Goal: Task Accomplishment & Management: Manage account settings

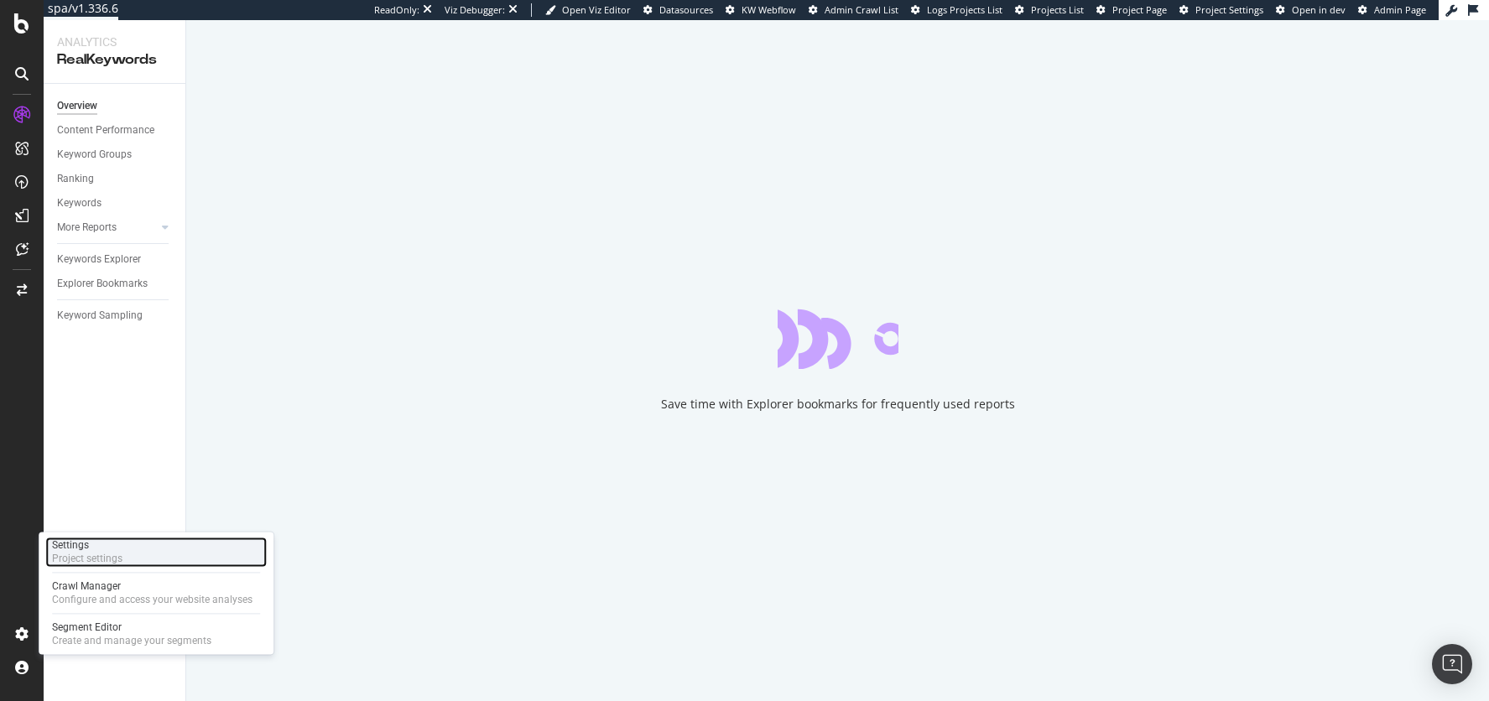
click at [93, 559] on div "Project settings" at bounding box center [87, 558] width 70 height 13
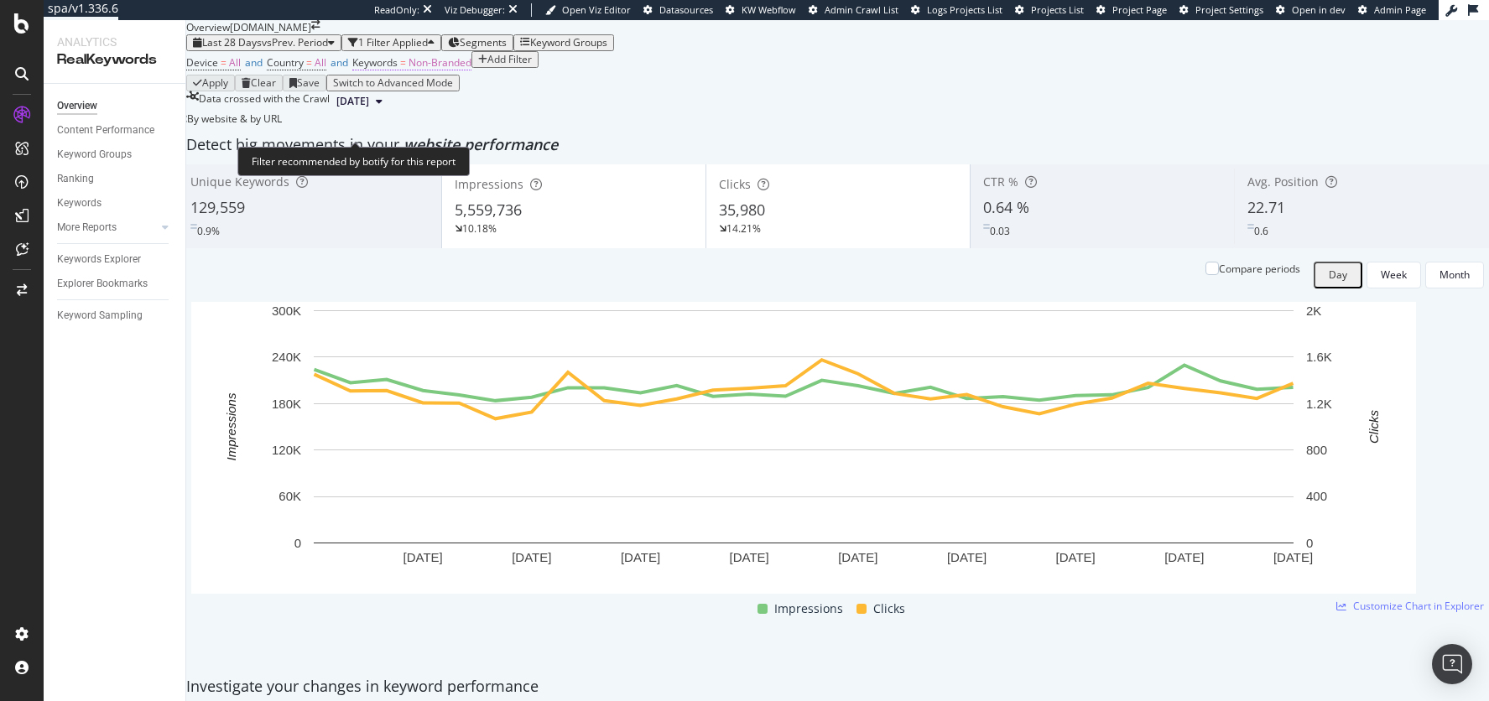
click at [445, 70] on span "Non-Branded" at bounding box center [440, 62] width 63 height 14
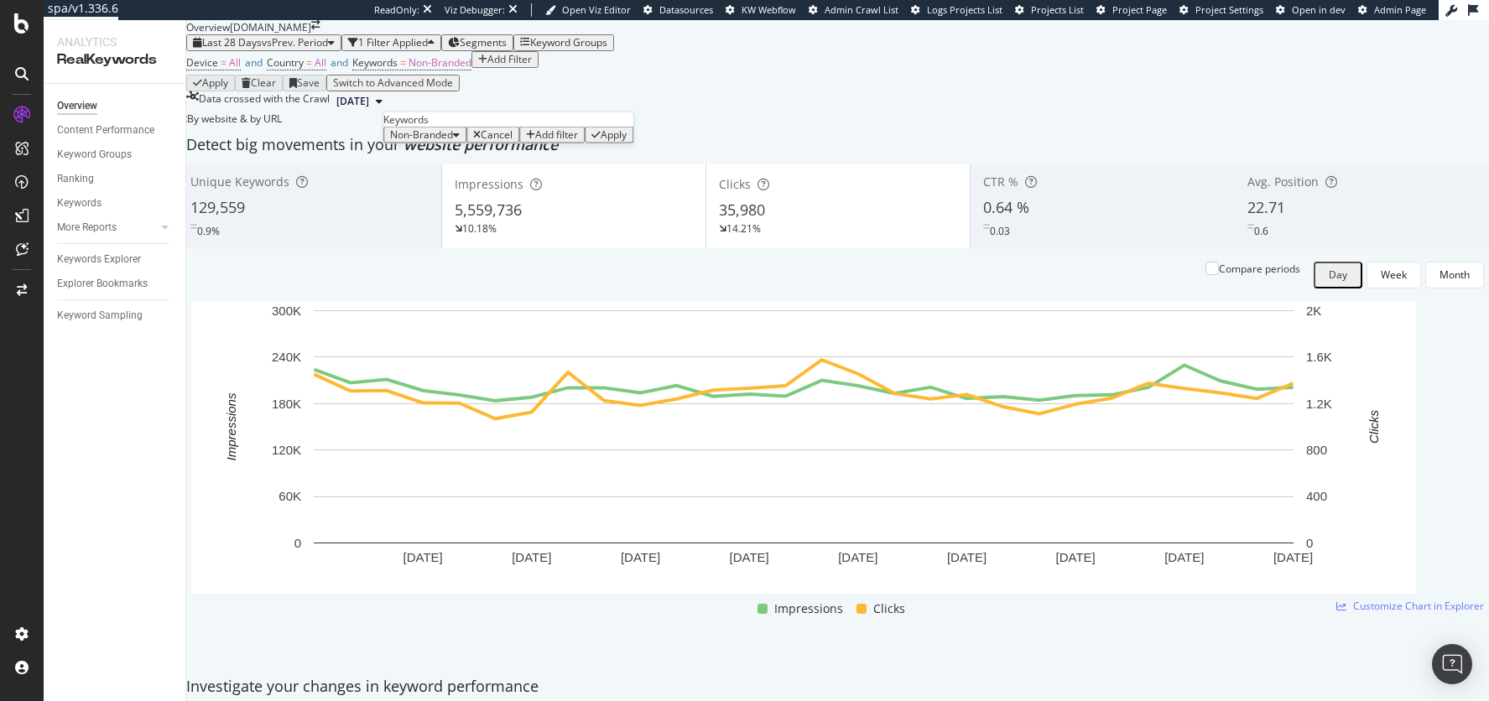
click at [453, 142] on span "Non-Branded" at bounding box center [421, 135] width 63 height 14
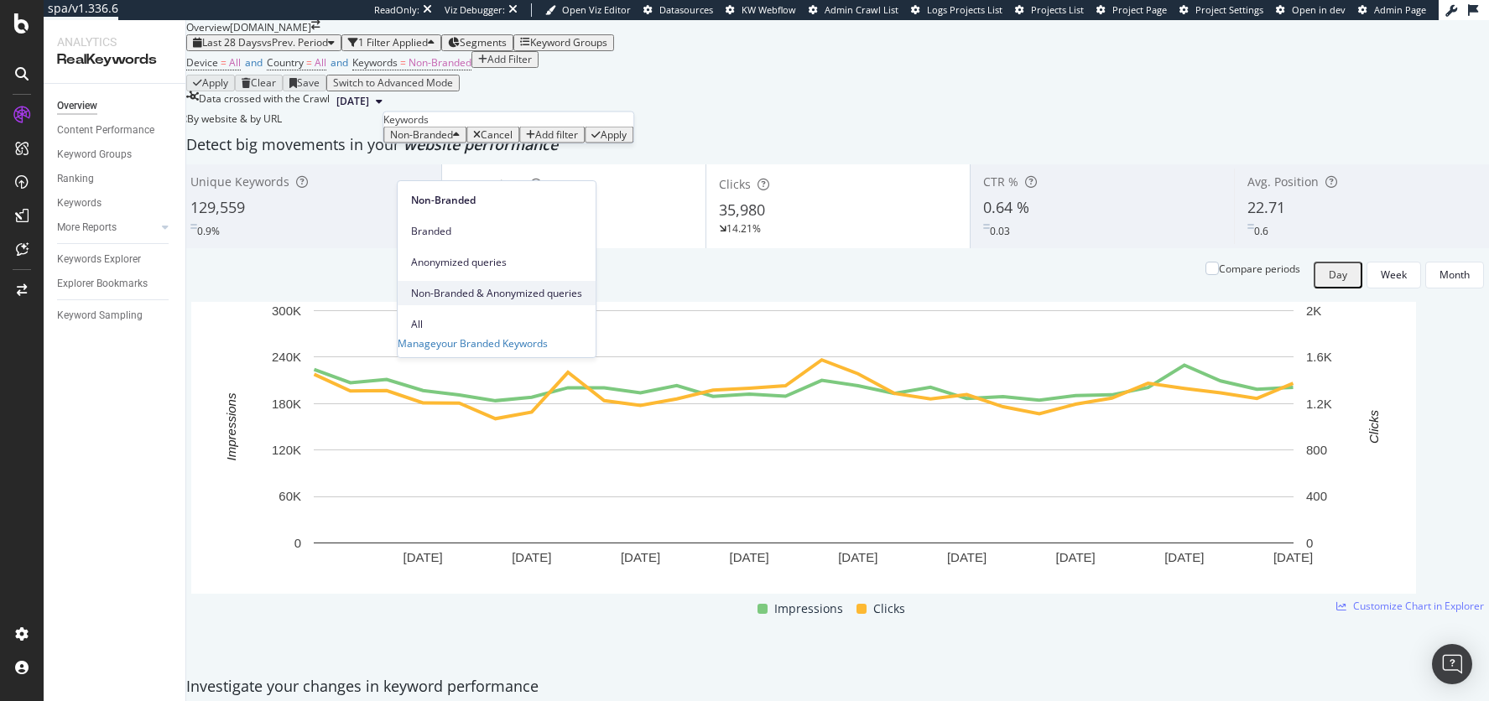
click at [462, 281] on div "Non-Branded & Anonymized queries" at bounding box center [497, 293] width 198 height 24
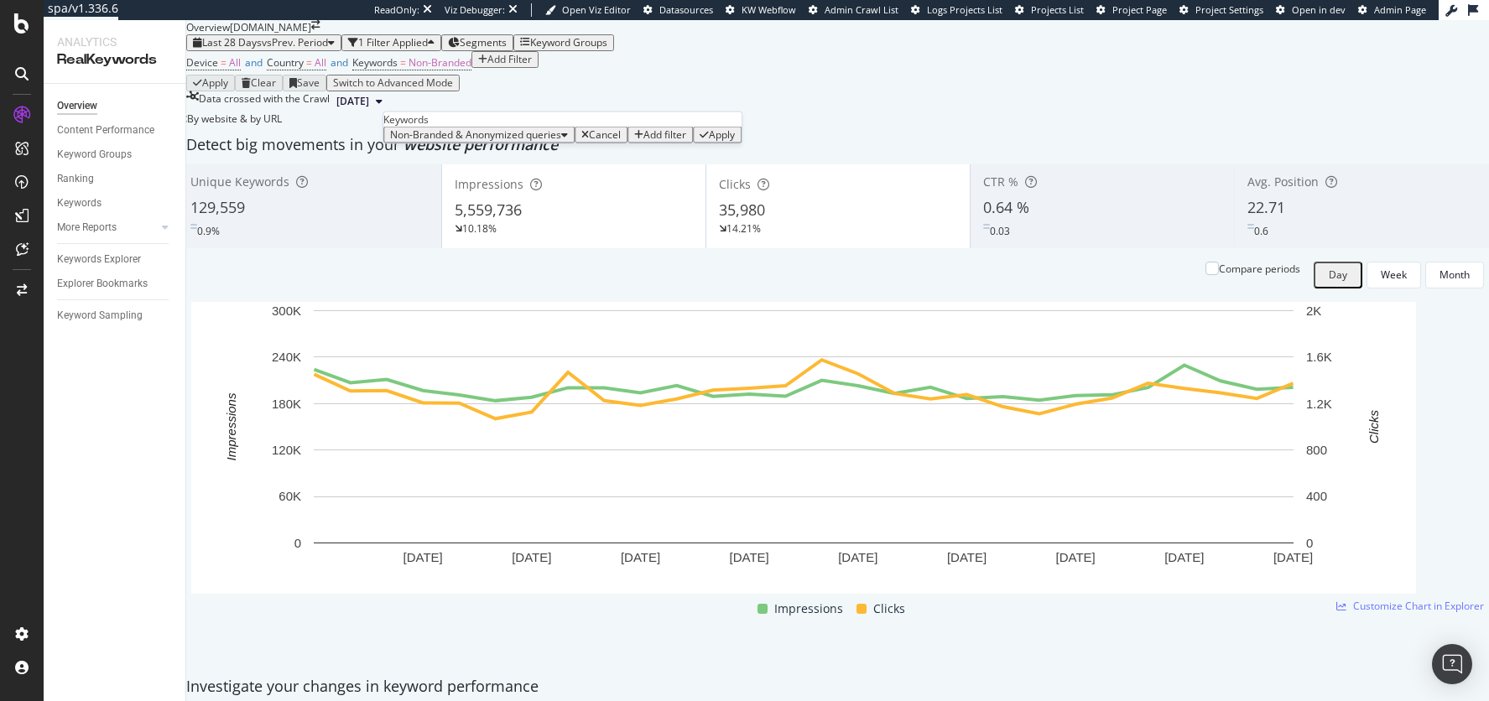
click at [700, 140] on div "button" at bounding box center [704, 135] width 9 height 10
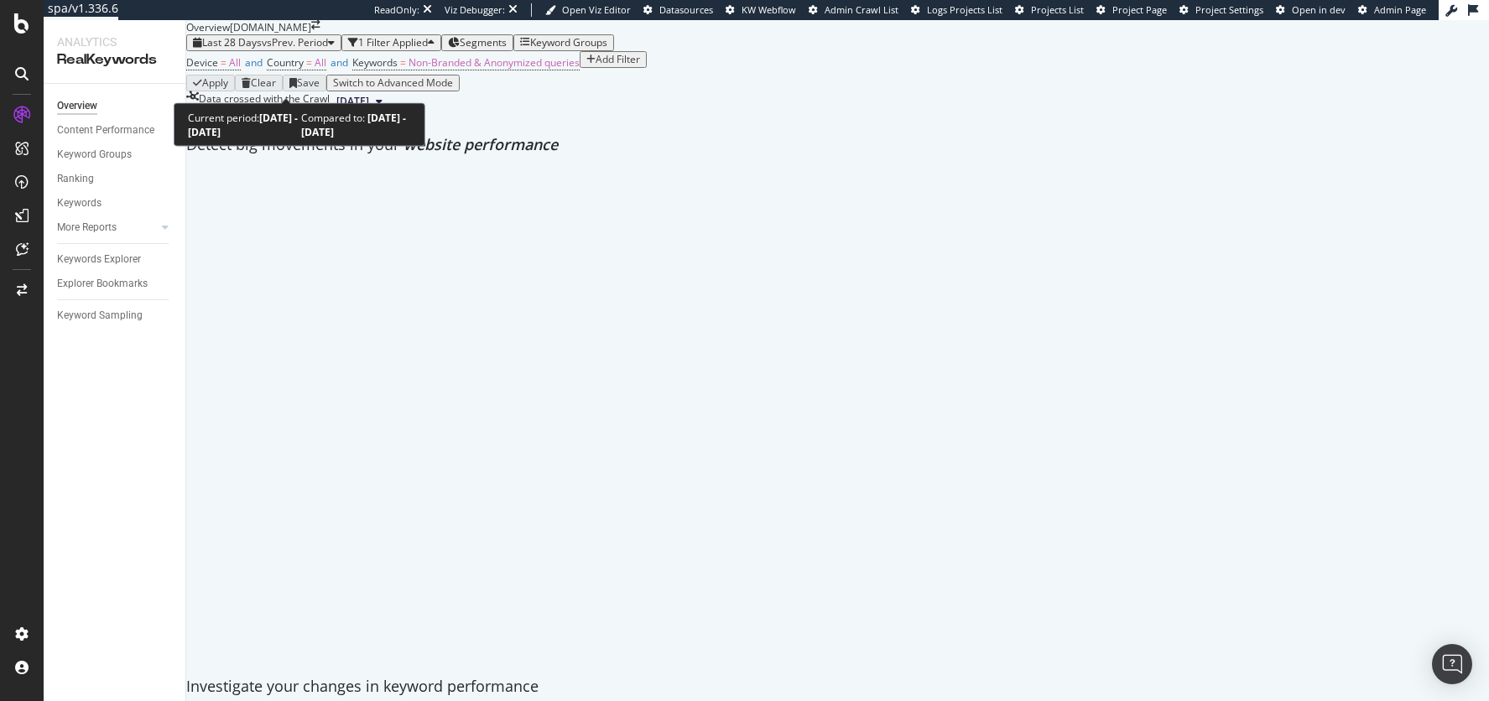
click at [299, 49] on div "Last 28 Days vs Prev. Period" at bounding box center [264, 43] width 142 height 12
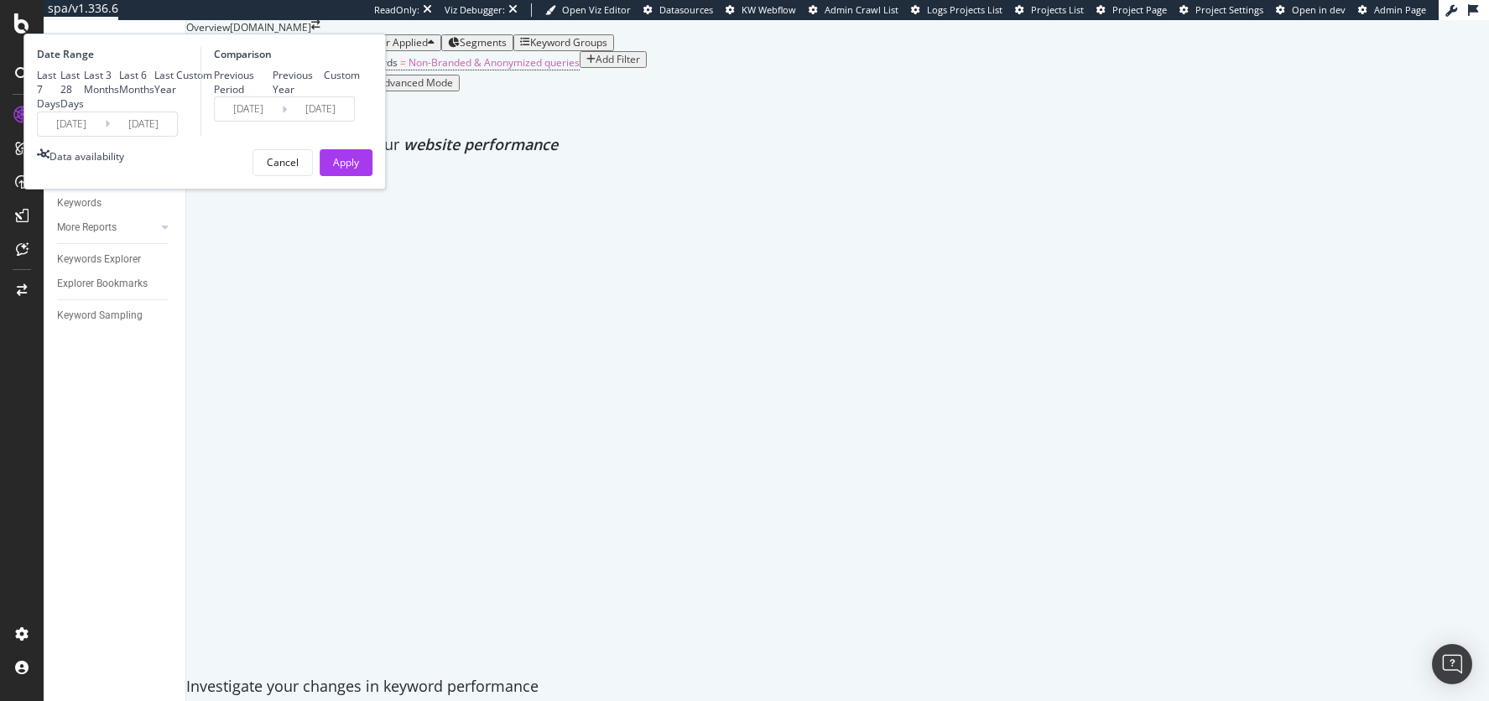
click at [360, 96] on div "Previous Period Previous Year Custom" at bounding box center [287, 82] width 146 height 29
click at [325, 96] on div "Previous Year" at bounding box center [299, 82] width 52 height 29
type input "[DATE]"
click at [359, 169] on div "Apply" at bounding box center [346, 162] width 26 height 14
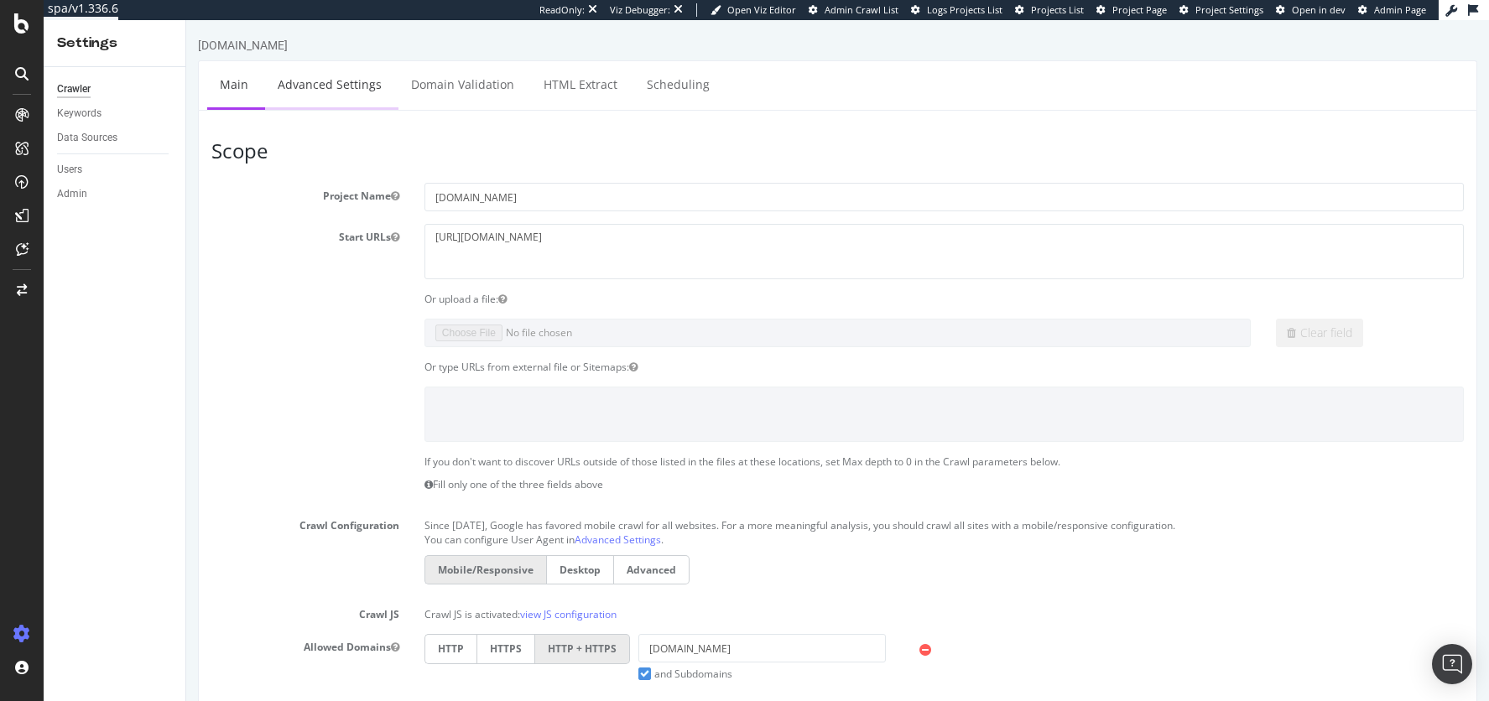
click at [346, 82] on link "Advanced Settings" at bounding box center [329, 84] width 129 height 46
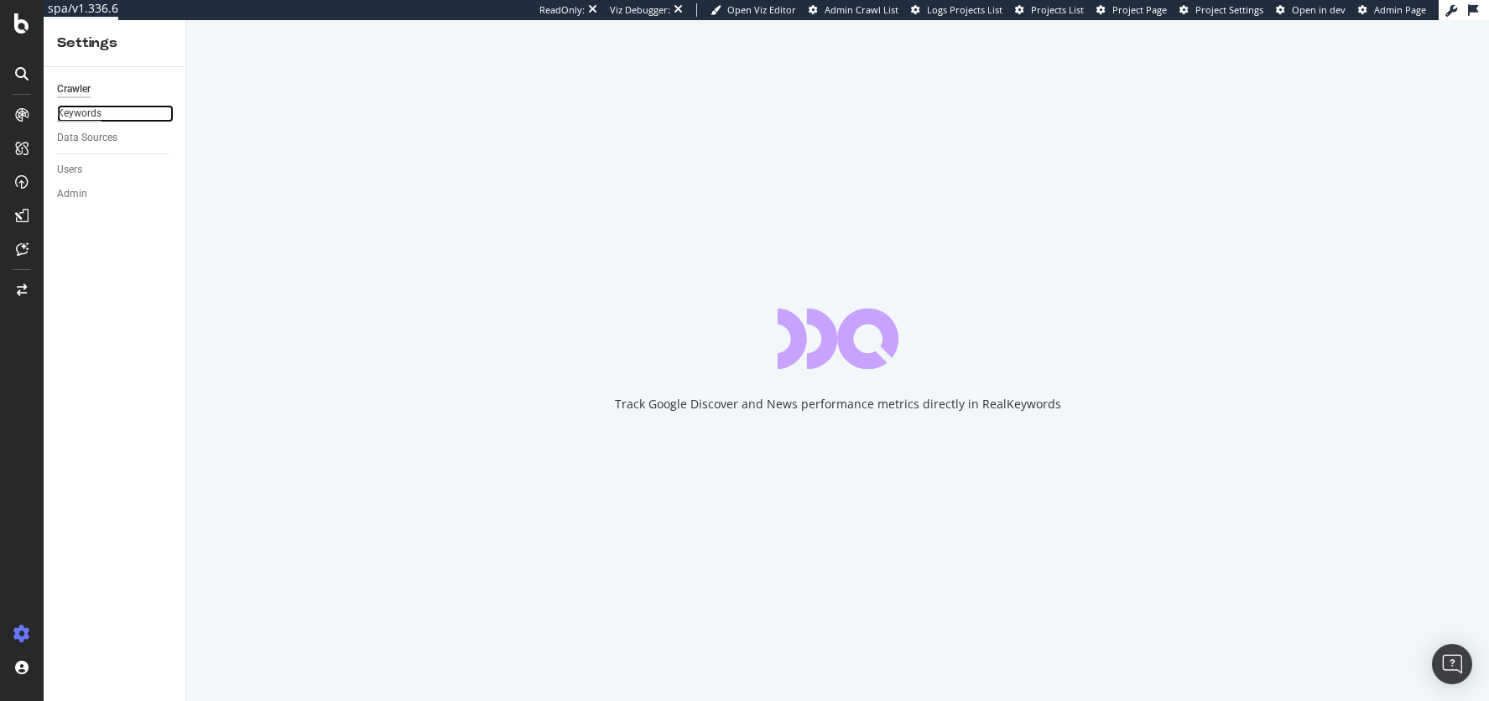
click at [93, 106] on div "Keywords" at bounding box center [79, 114] width 44 height 18
